Goal: Task Accomplishment & Management: Use online tool/utility

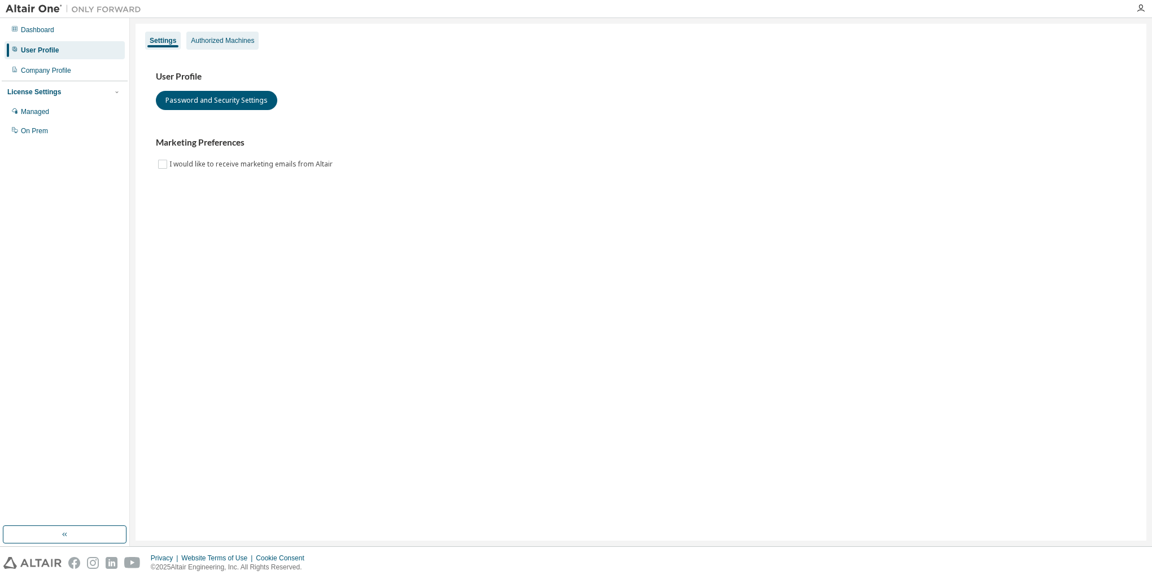
click at [237, 45] on div "Authorized Machines" at bounding box center [222, 40] width 63 height 9
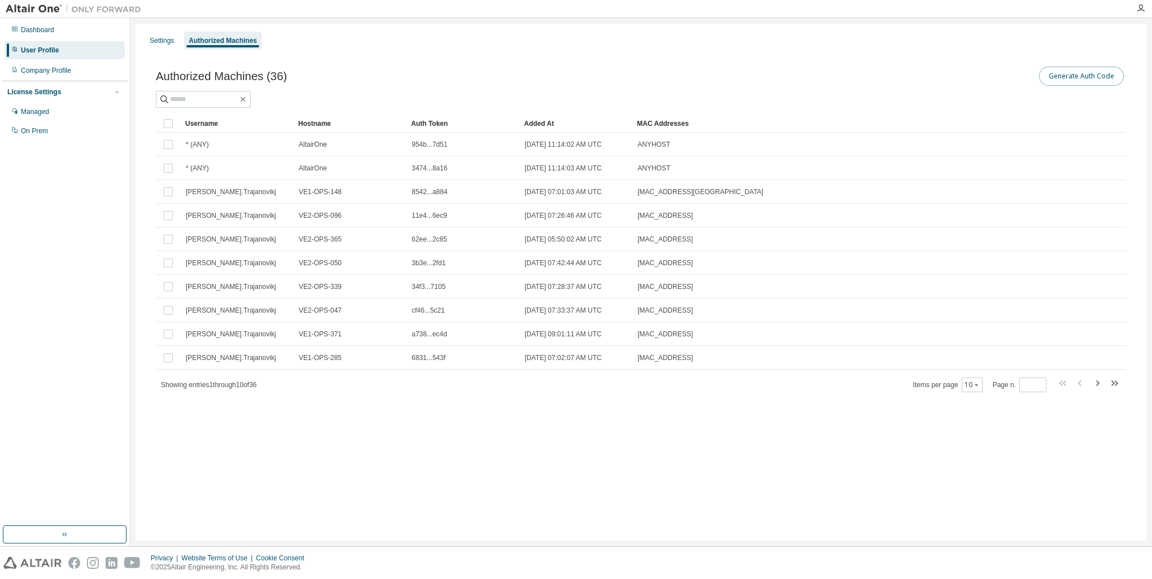
click at [1080, 76] on button "Generate Auth Code" at bounding box center [1081, 76] width 85 height 19
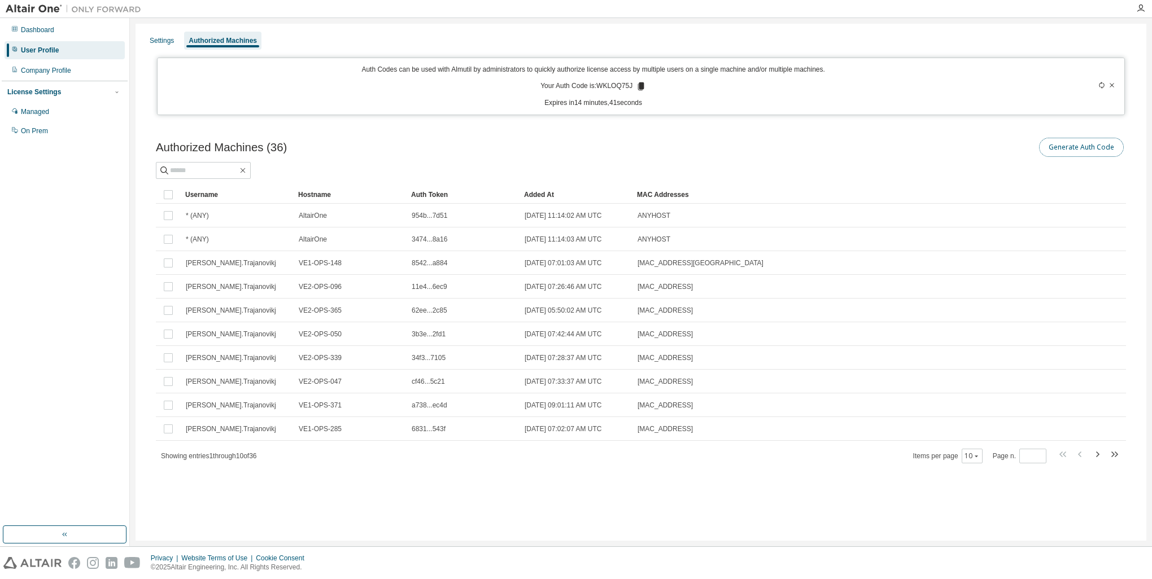
click at [1081, 147] on button "Generate Auth Code" at bounding box center [1081, 147] width 85 height 19
click at [614, 84] on p "Your Auth Code is: WKLOQ75J" at bounding box center [593, 86] width 106 height 10
copy p "WKLOQ75J"
